Goal: Information Seeking & Learning: Learn about a topic

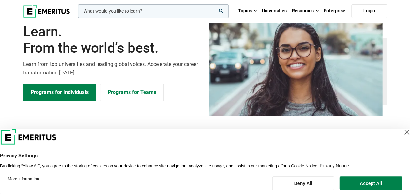
scroll to position [65, 0]
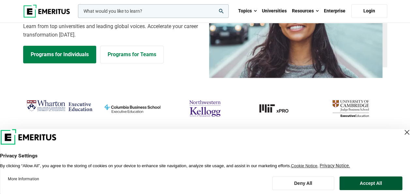
click at [364, 181] on button "Accept All" at bounding box center [371, 183] width 63 height 14
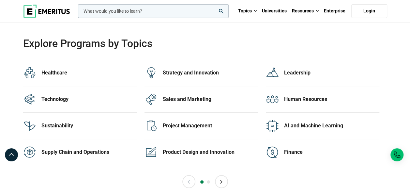
scroll to position [1305, 0]
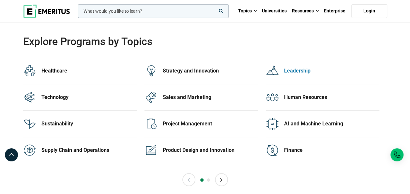
click at [292, 69] on div "Leadership" at bounding box center [331, 70] width 95 height 7
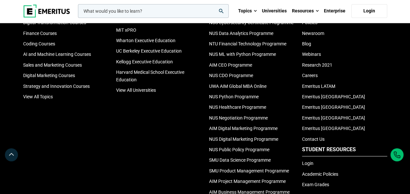
scroll to position [2153, 0]
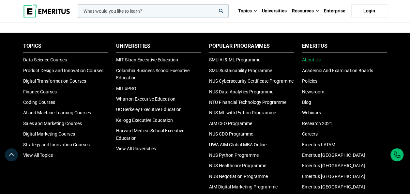
click at [313, 62] on link "About Us" at bounding box center [311, 59] width 19 height 5
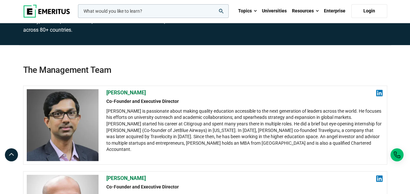
scroll to position [33, 0]
